Goal: Check status: Check status

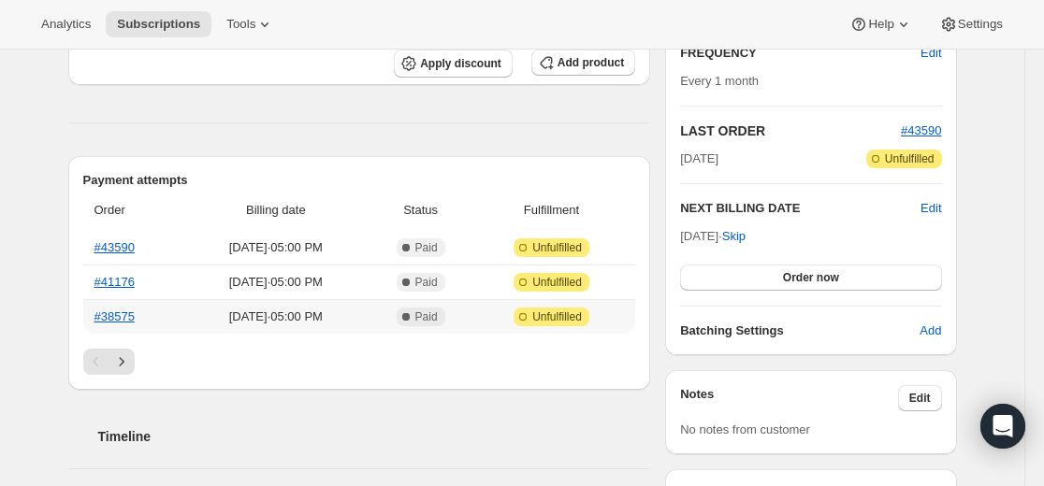
scroll to position [468, 0]
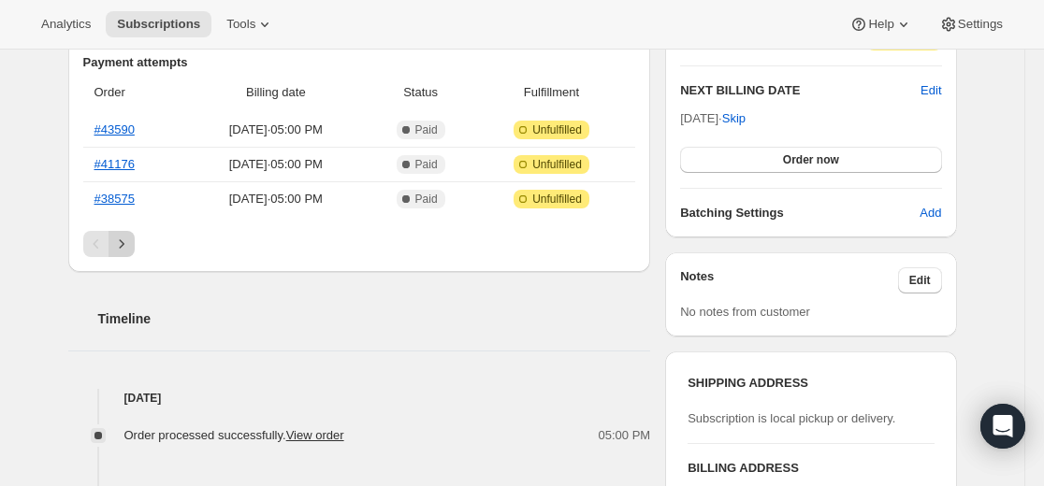
click at [130, 243] on icon "Next" at bounding box center [121, 244] width 19 height 19
click at [97, 247] on icon "Previous" at bounding box center [96, 244] width 19 height 19
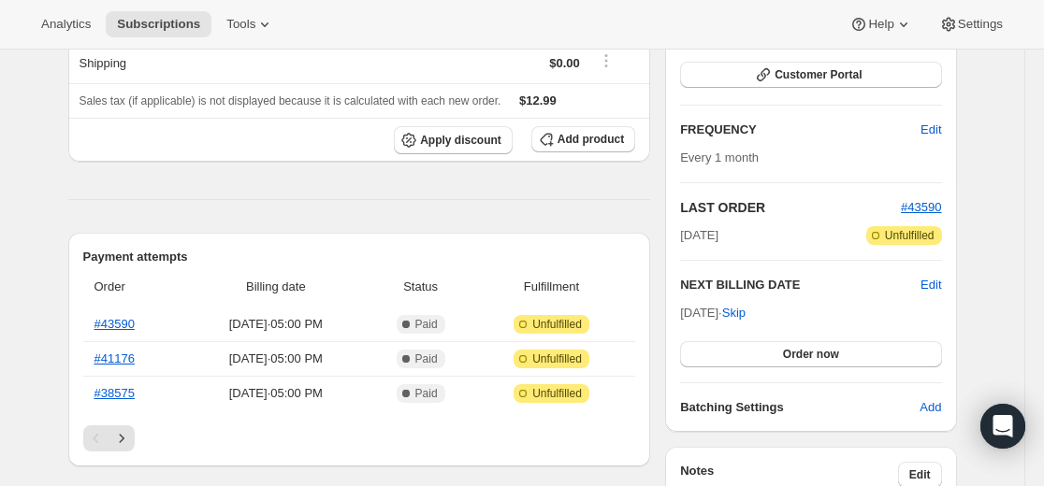
scroll to position [281, 0]
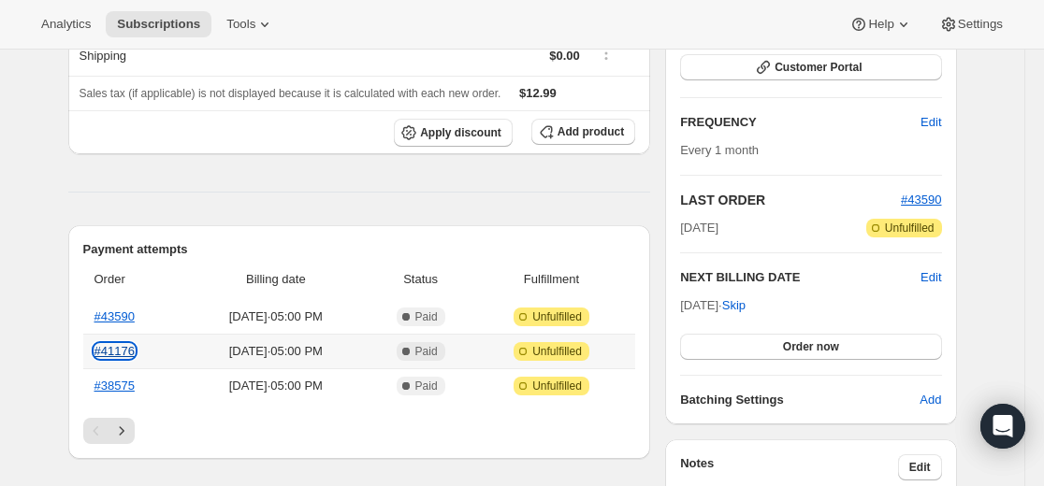
click at [116, 353] on link "#41176" at bounding box center [114, 351] width 40 height 14
click at [124, 386] on link "#38575" at bounding box center [114, 386] width 40 height 14
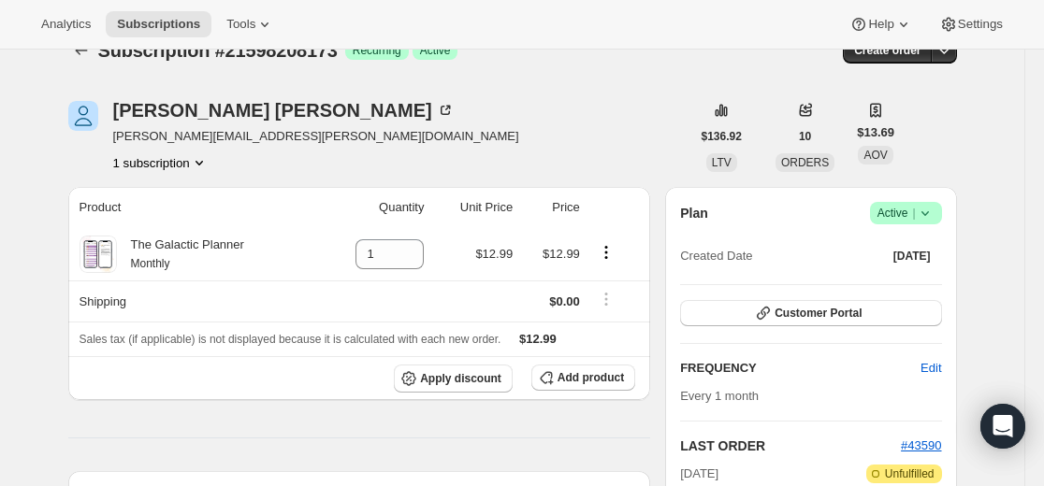
scroll to position [0, 0]
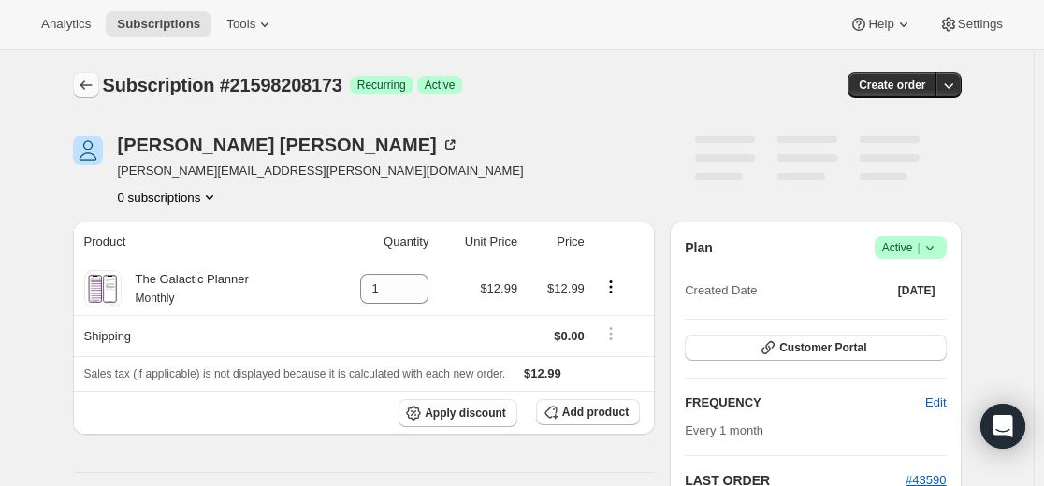
click at [89, 80] on icon "Subscriptions" at bounding box center [86, 85] width 19 height 19
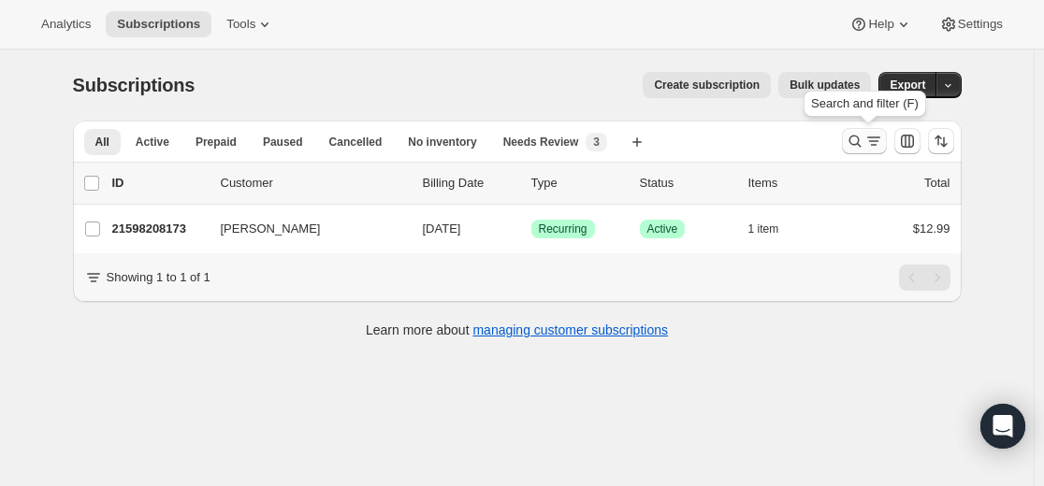
click at [868, 138] on icon "Search and filter results" at bounding box center [873, 141] width 19 height 19
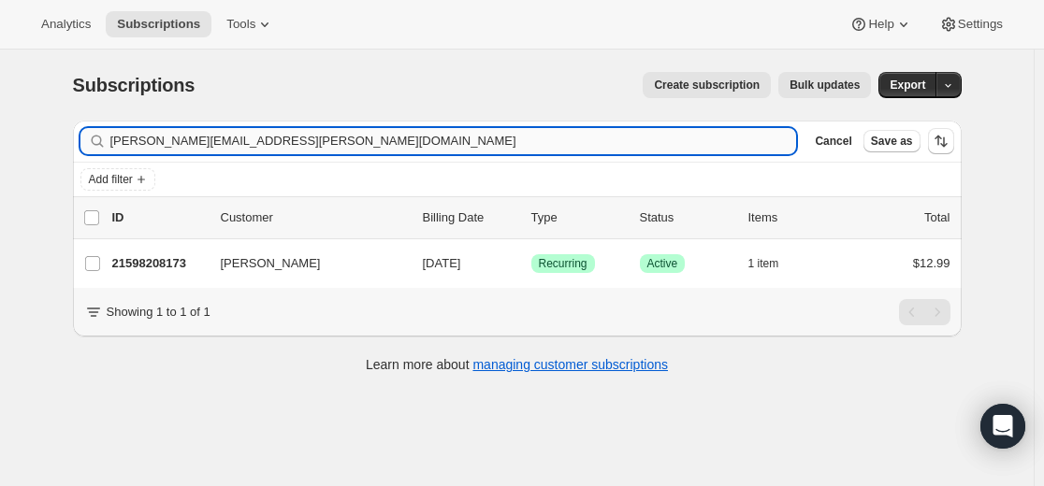
click at [650, 137] on input "[PERSON_NAME][EMAIL_ADDRESS][PERSON_NAME][DOMAIN_NAME]" at bounding box center [453, 141] width 687 height 26
type input "[EMAIL_ADDRESS][DOMAIN_NAME]"
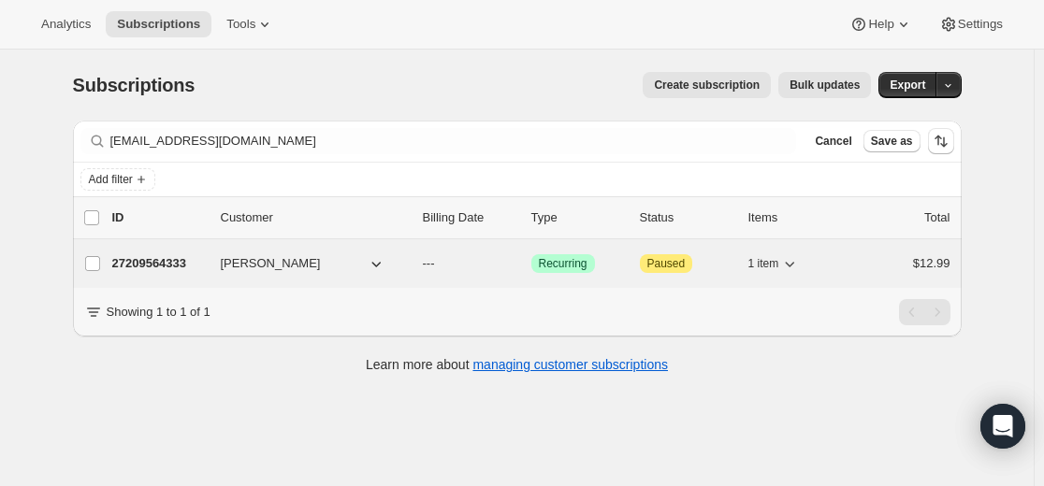
click at [196, 267] on p "27209564333" at bounding box center [159, 263] width 94 height 19
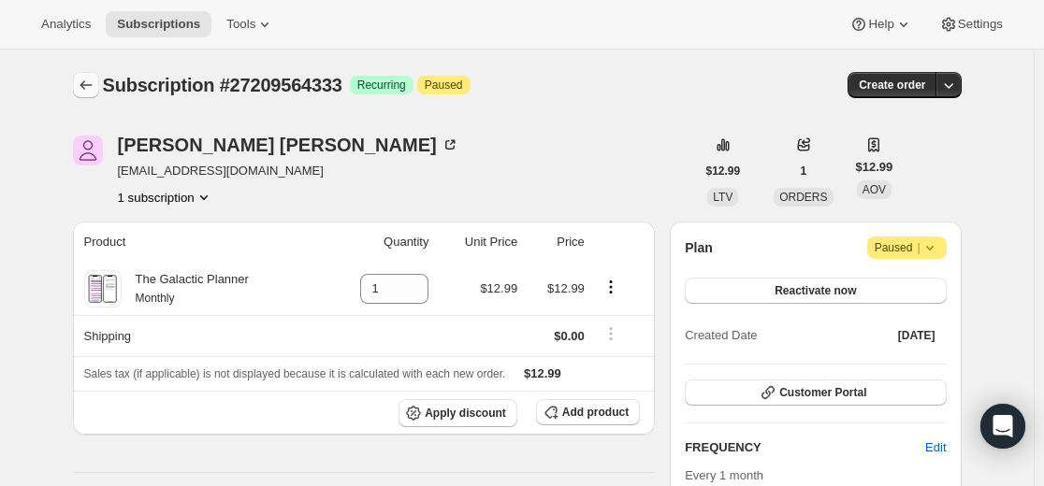
click at [90, 85] on icon "Subscriptions" at bounding box center [86, 85] width 19 height 19
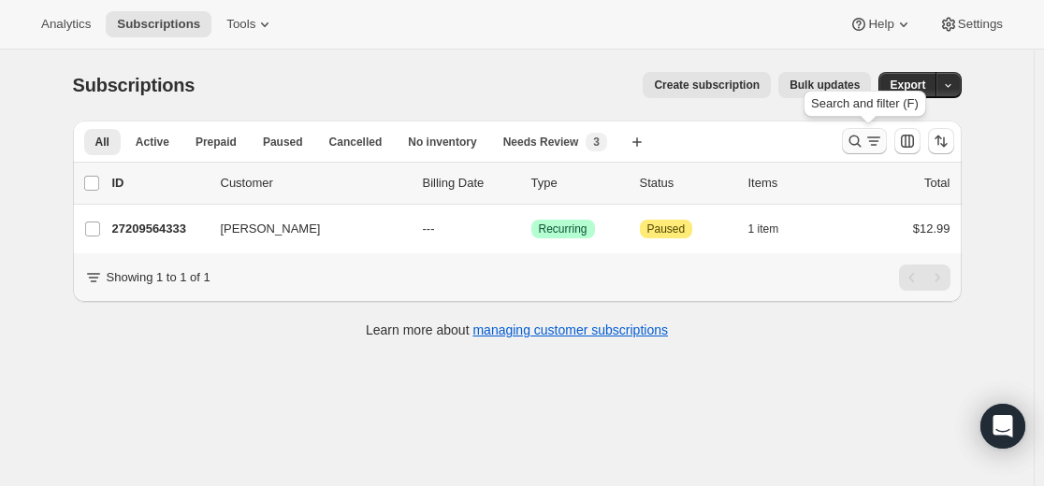
click at [875, 144] on icon "Search and filter results" at bounding box center [873, 141] width 19 height 19
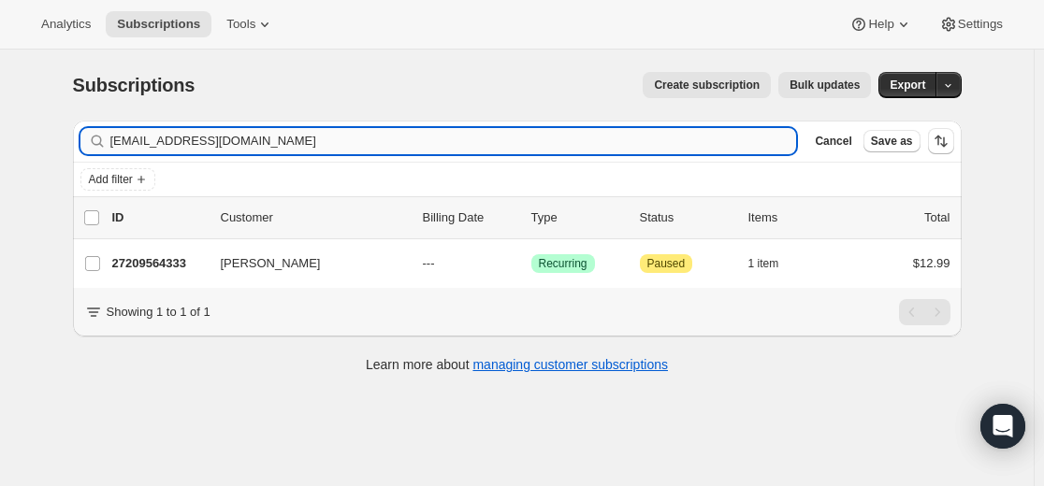
click at [605, 132] on input "[EMAIL_ADDRESS][DOMAIN_NAME]" at bounding box center [453, 141] width 687 height 26
type input "[EMAIL_ADDRESS][DOMAIN_NAME]"
